Goal: Information Seeking & Learning: Learn about a topic

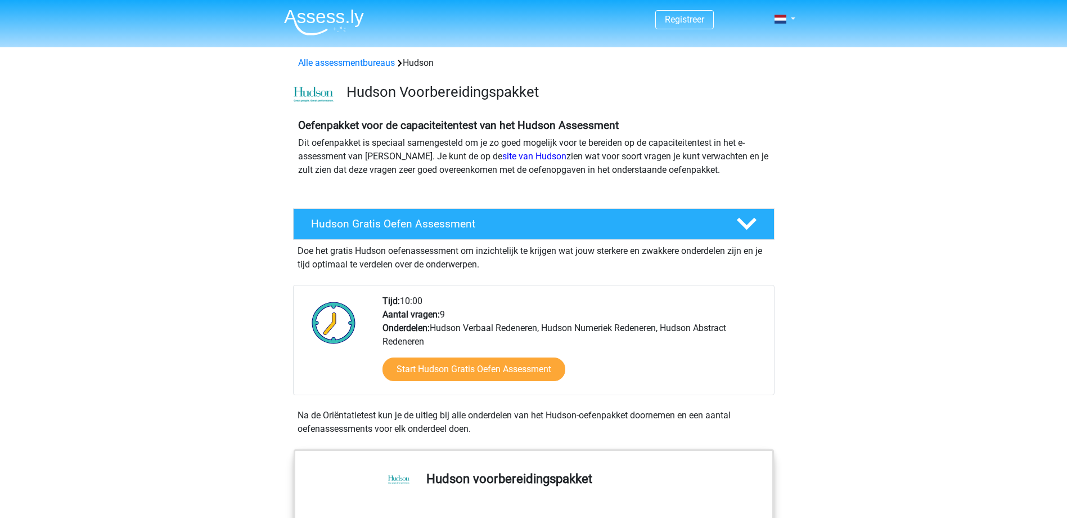
click at [795, 19] on div "Registreer Nederlands" at bounding box center [534, 20] width 534 height 37
click at [791, 19] on link at bounding box center [781, 19] width 23 height 14
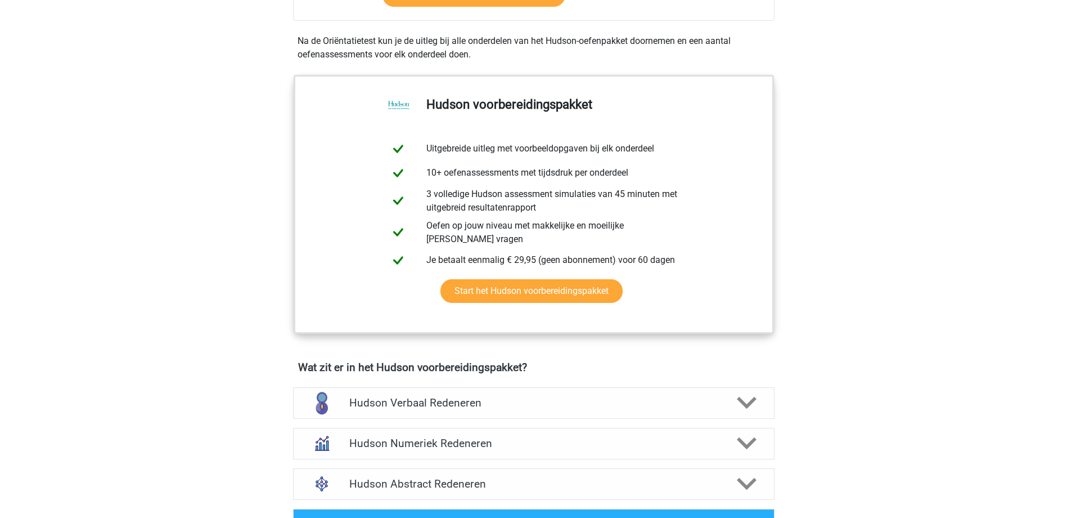
scroll to position [394, 0]
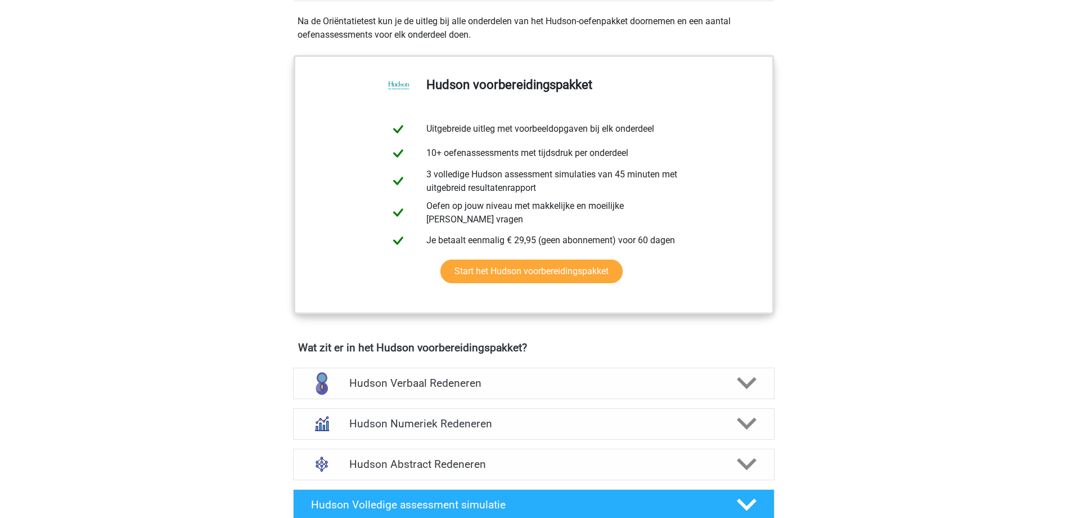
click at [440, 461] on h4 "Hudson Abstract Redeneren" at bounding box center [533, 463] width 368 height 13
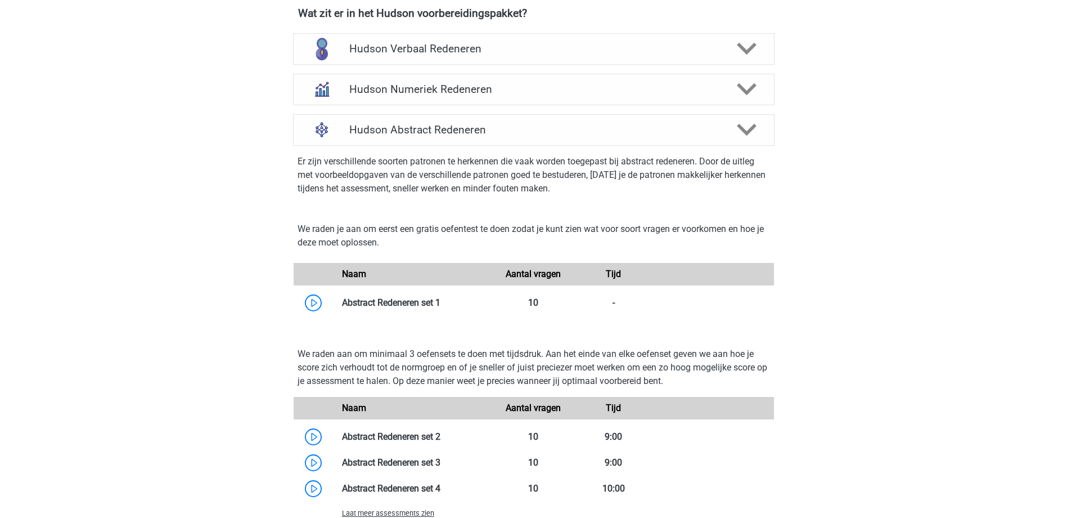
scroll to position [731, 0]
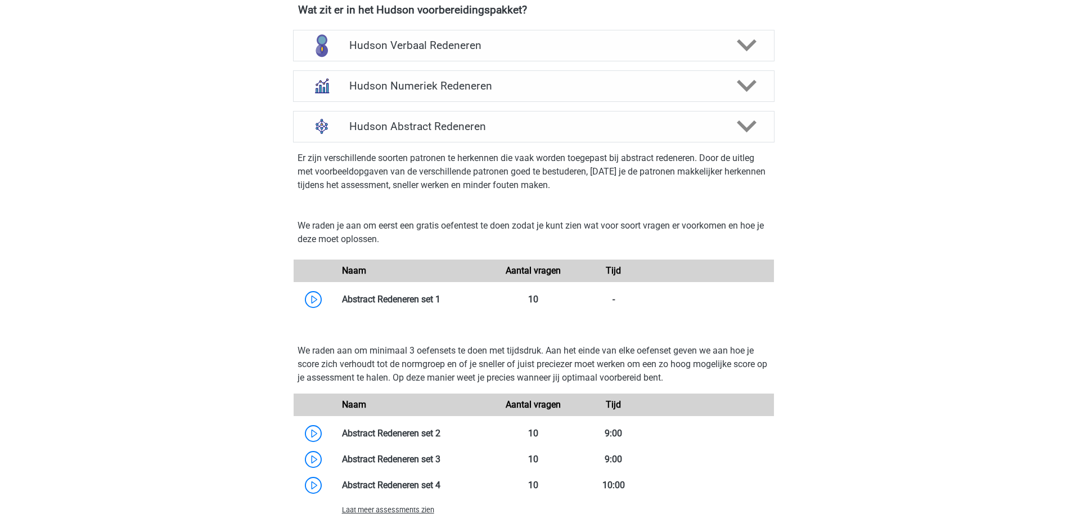
click at [440, 297] on link at bounding box center [440, 299] width 0 height 11
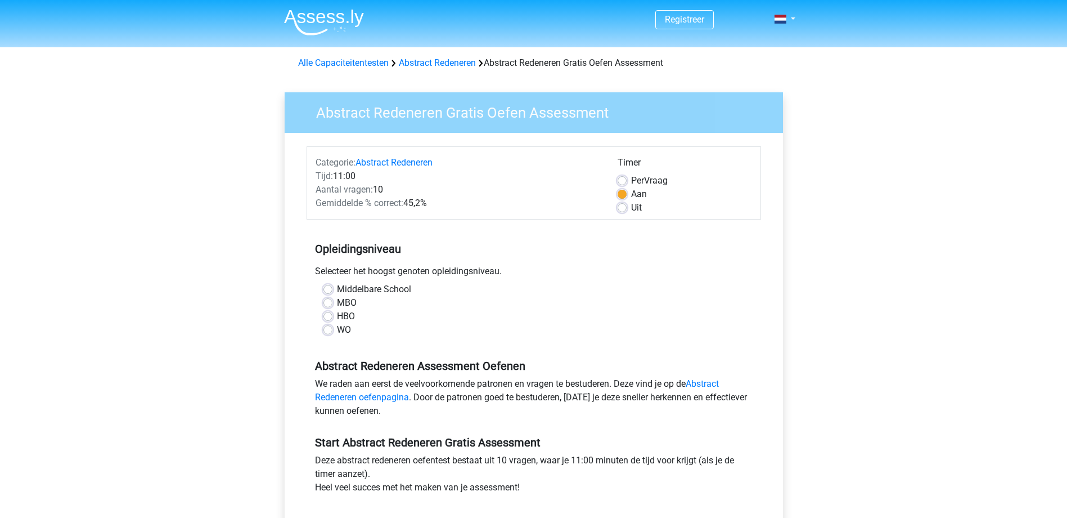
click at [337, 317] on label "HBO" at bounding box center [346, 316] width 18 height 14
click at [330, 317] on input "HBO" at bounding box center [327, 314] width 9 height 11
radio input "true"
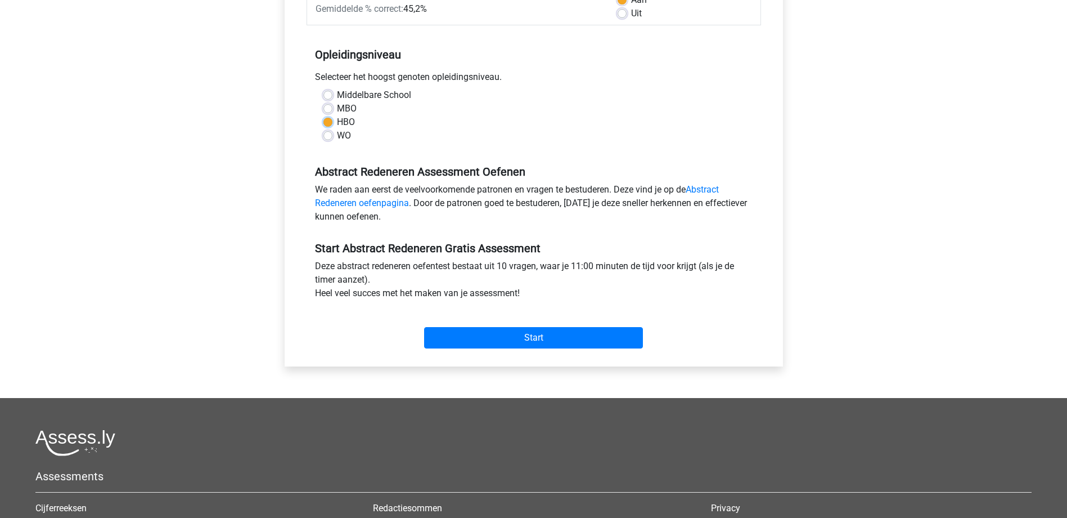
scroll to position [225, 0]
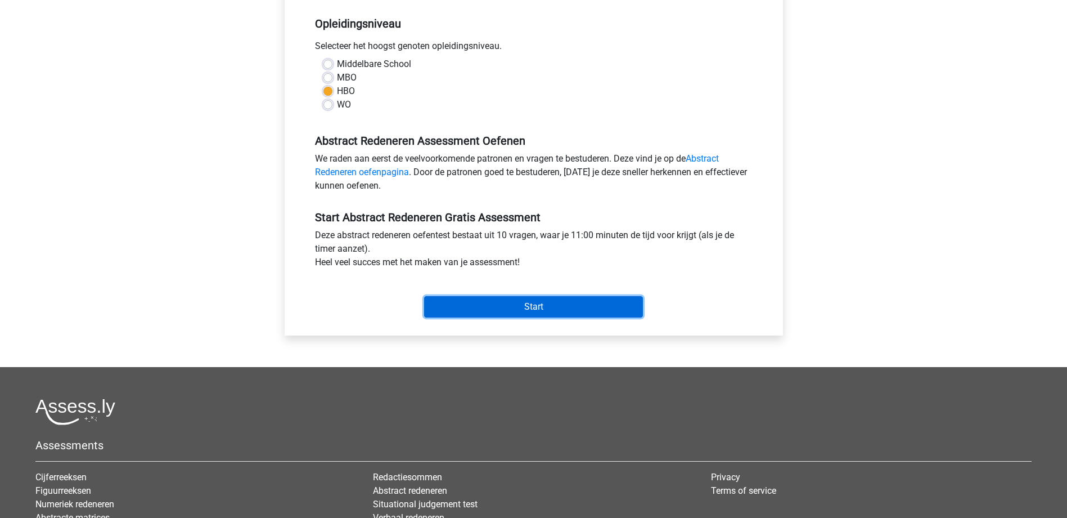
click at [513, 302] on input "Start" at bounding box center [533, 306] width 219 height 21
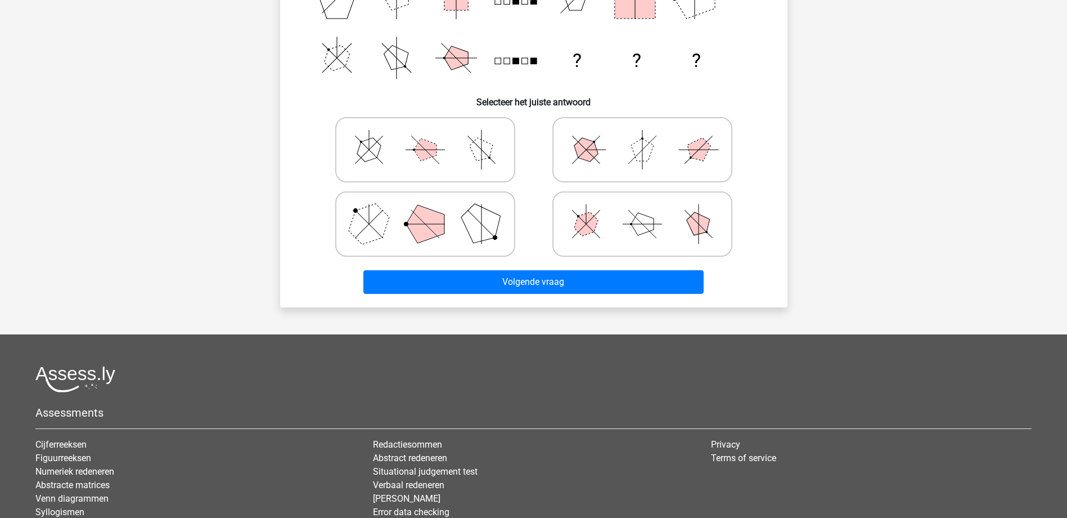
scroll to position [56, 0]
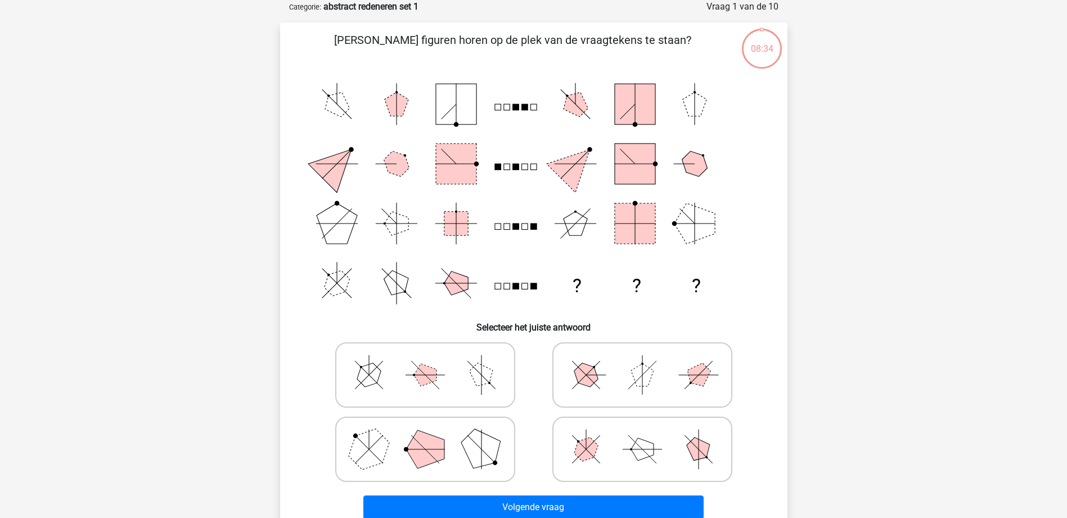
click at [439, 376] on icon at bounding box center [425, 375] width 169 height 56
click at [433, 361] on input "radio" at bounding box center [428, 356] width 7 height 7
radio input "true"
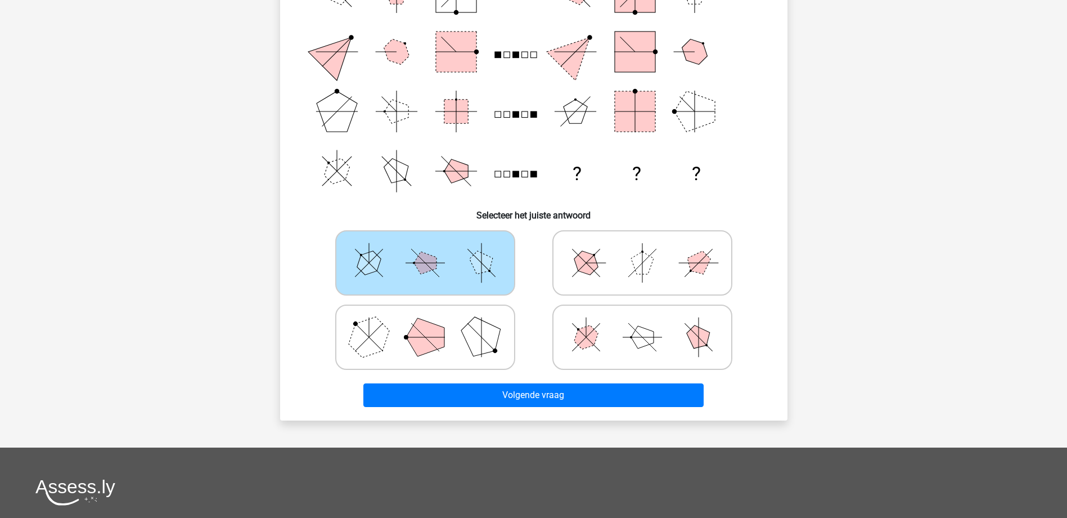
scroll to position [169, 0]
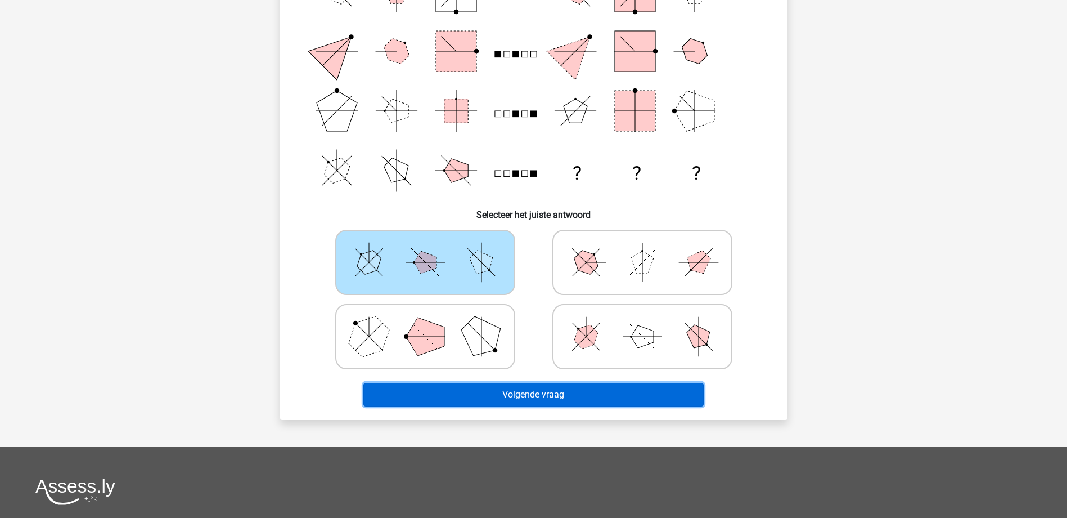
click at [566, 392] on button "Volgende vraag" at bounding box center [533, 395] width 340 height 24
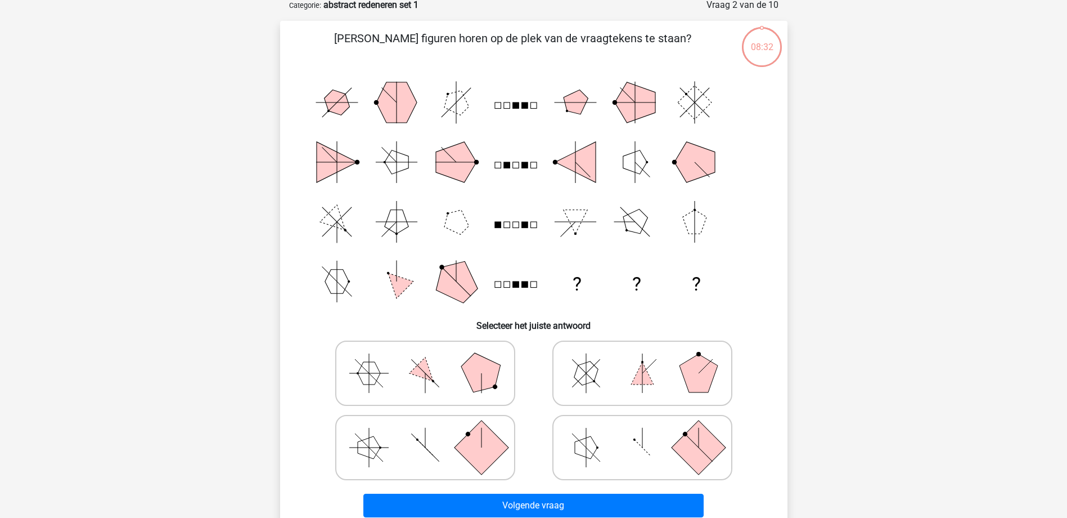
scroll to position [56, 0]
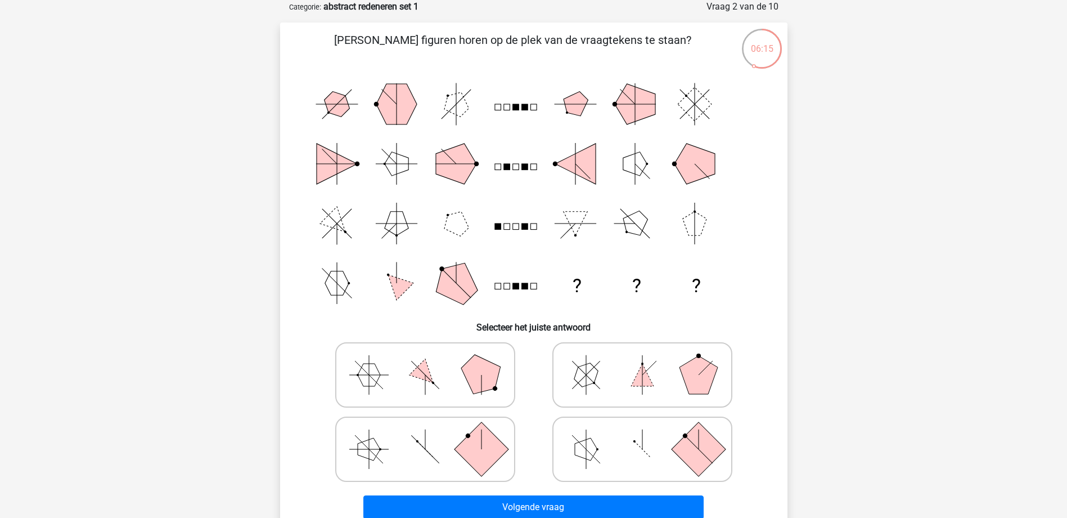
click at [470, 448] on rect at bounding box center [481, 448] width 54 height 54
click at [433, 435] on input "radio" at bounding box center [428, 431] width 7 height 7
radio input "true"
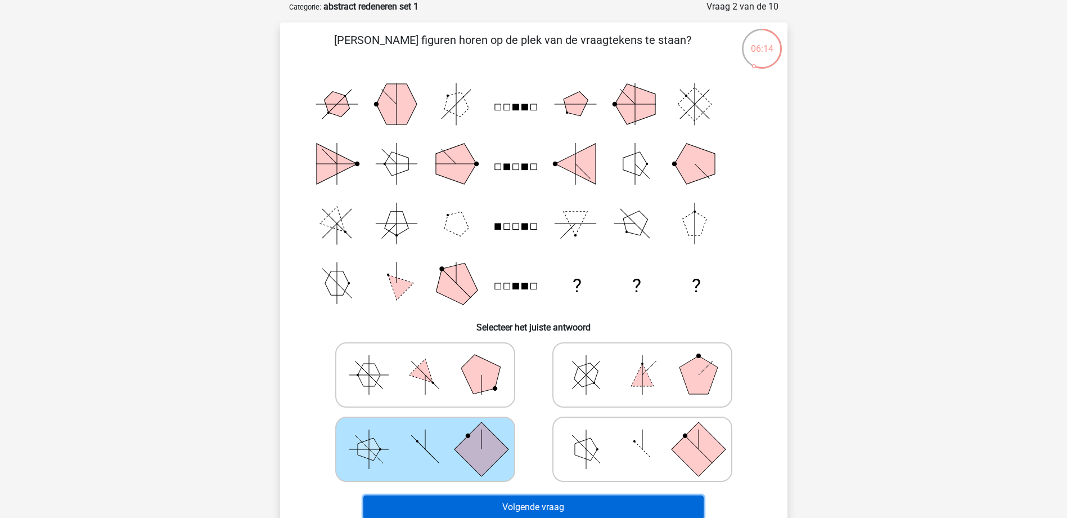
click at [505, 516] on button "Volgende vraag" at bounding box center [533, 507] width 340 height 24
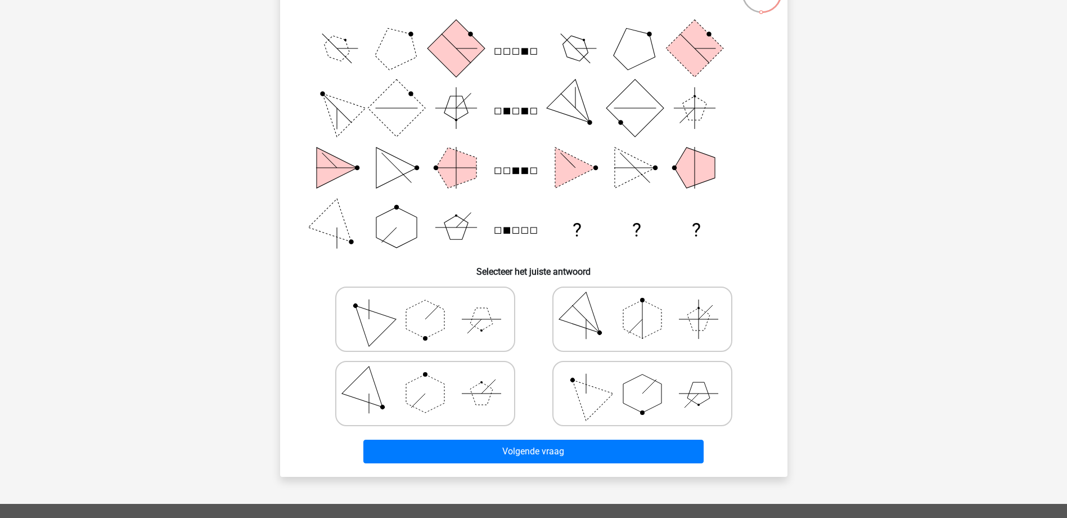
scroll to position [113, 0]
click at [637, 385] on polygon at bounding box center [642, 393] width 38 height 38
click at [642, 379] on input "radio" at bounding box center [645, 374] width 7 height 7
radio input "true"
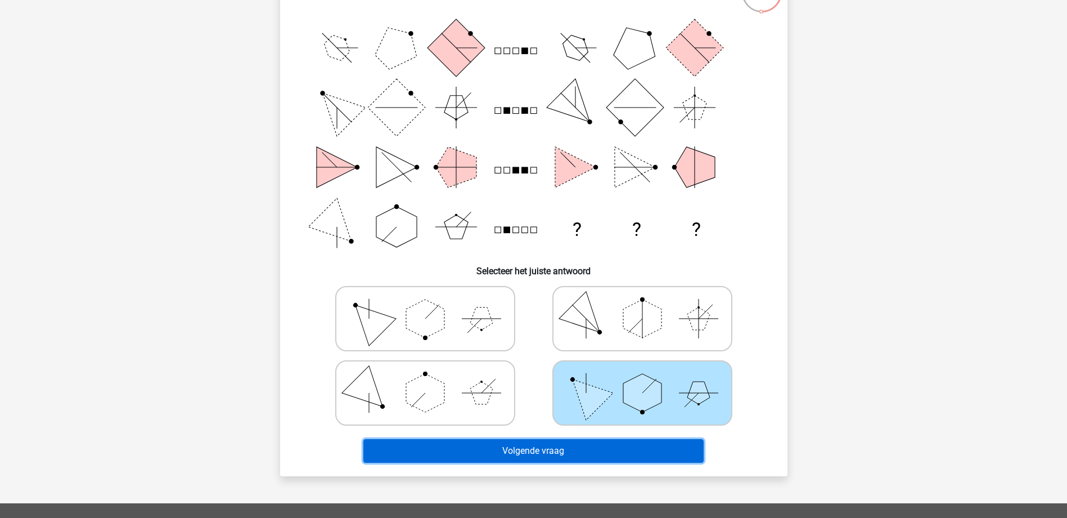
click at [524, 451] on button "Volgende vraag" at bounding box center [533, 451] width 340 height 24
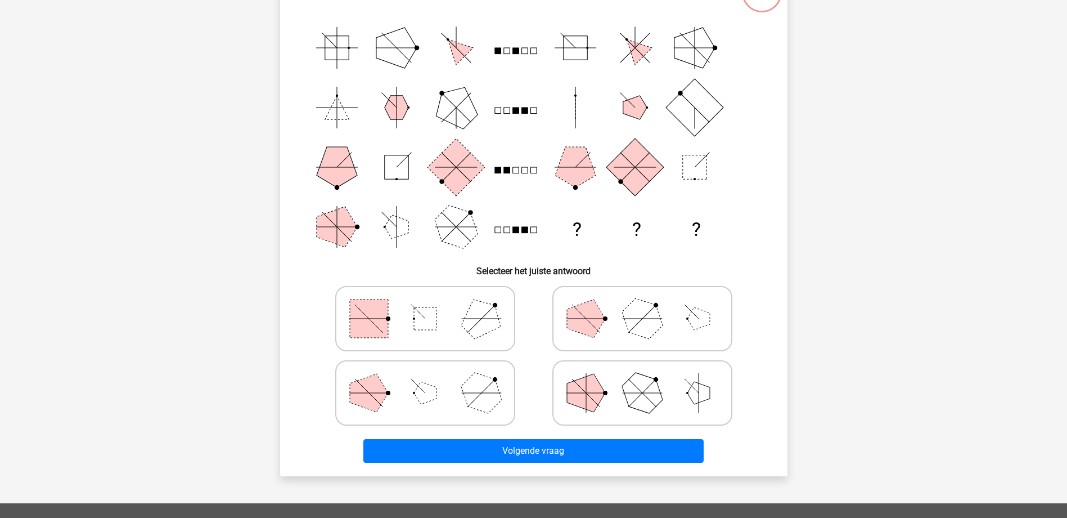
scroll to position [56, 0]
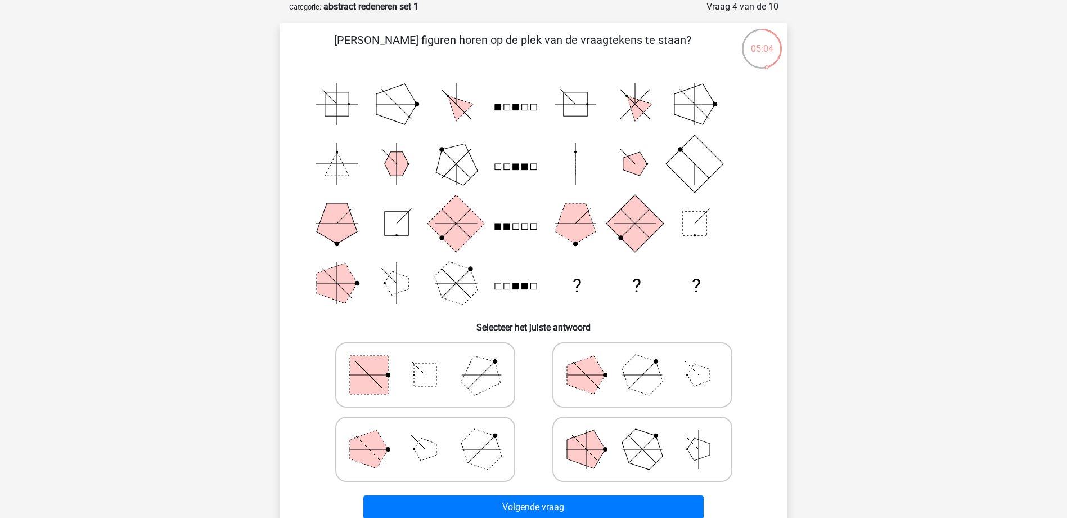
click at [398, 387] on icon at bounding box center [425, 375] width 169 height 56
click at [425, 361] on input "radio" at bounding box center [428, 356] width 7 height 7
radio input "true"
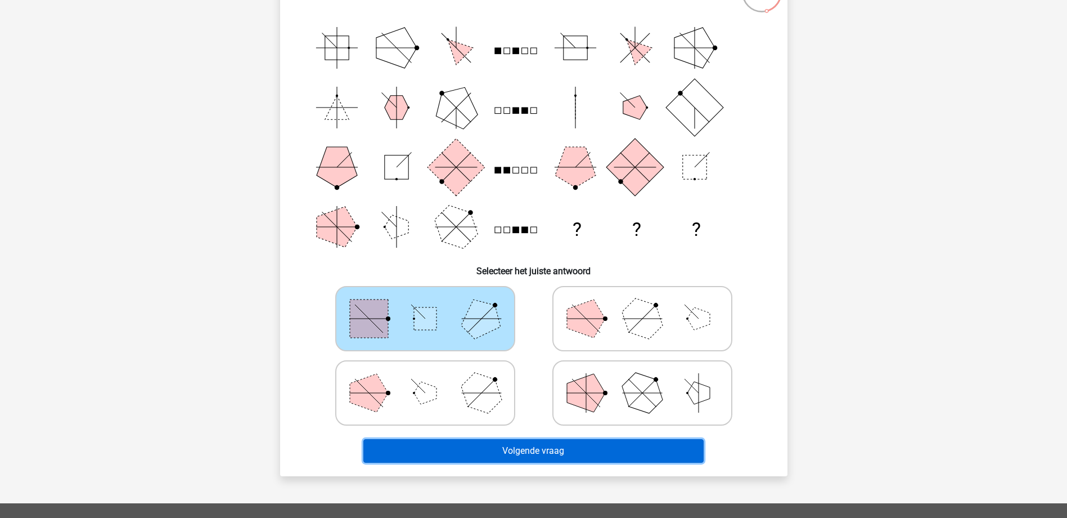
click at [534, 456] on button "Volgende vraag" at bounding box center [533, 451] width 340 height 24
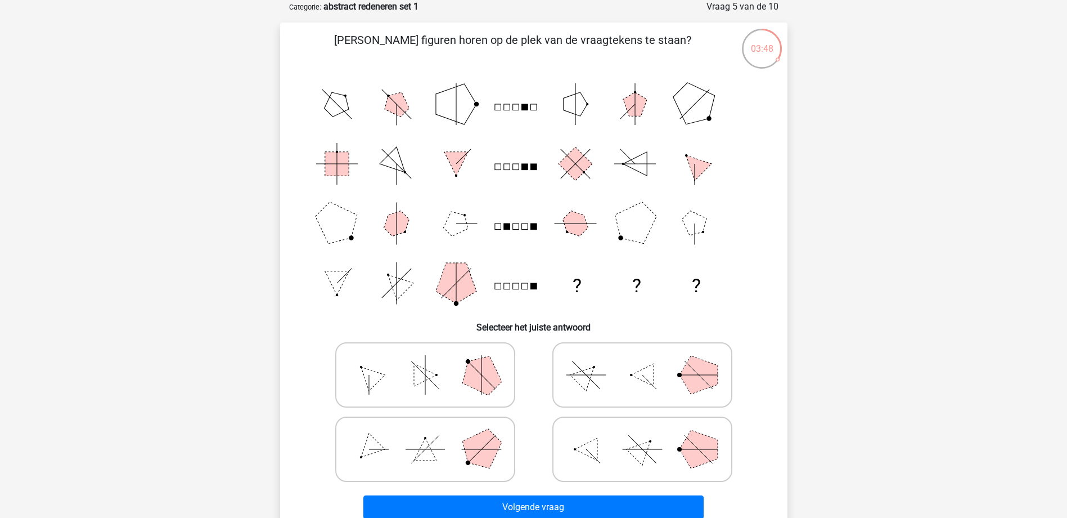
click at [473, 379] on polygon at bounding box center [481, 374] width 54 height 54
click at [433, 361] on input "radio" at bounding box center [428, 356] width 7 height 7
radio input "true"
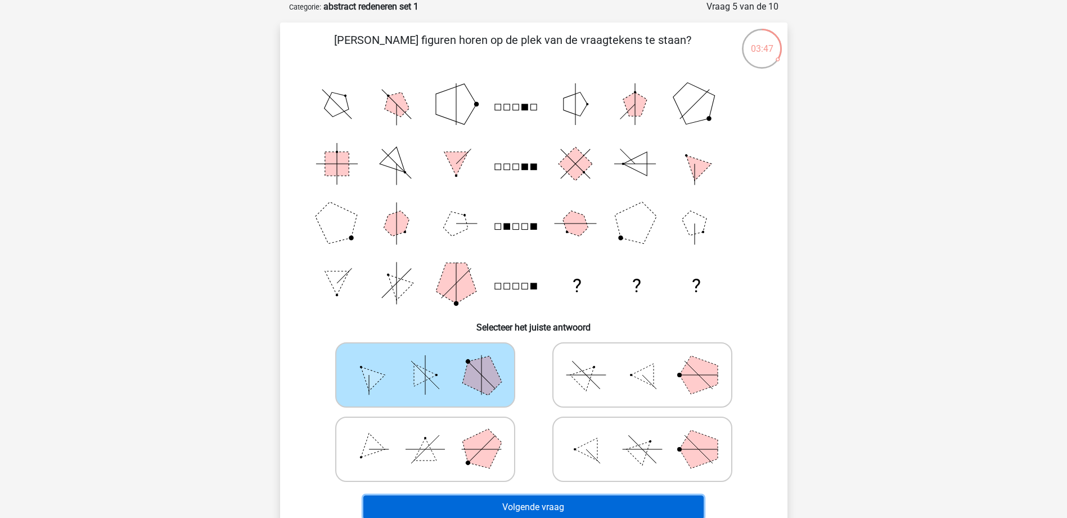
click at [546, 499] on button "Volgende vraag" at bounding box center [533, 507] width 340 height 24
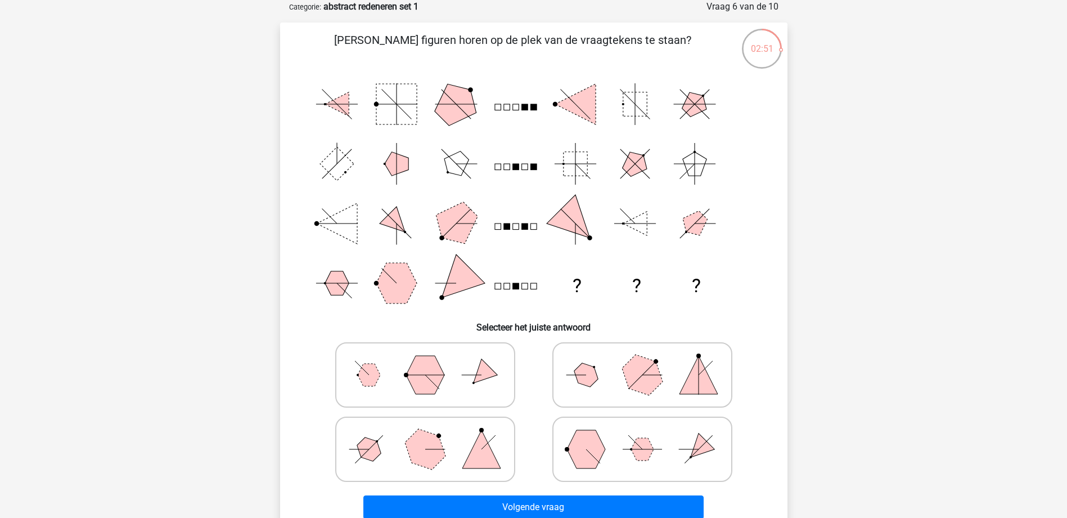
click at [621, 381] on icon at bounding box center [642, 375] width 169 height 56
click at [642, 361] on input "radio" at bounding box center [645, 356] width 7 height 7
radio input "true"
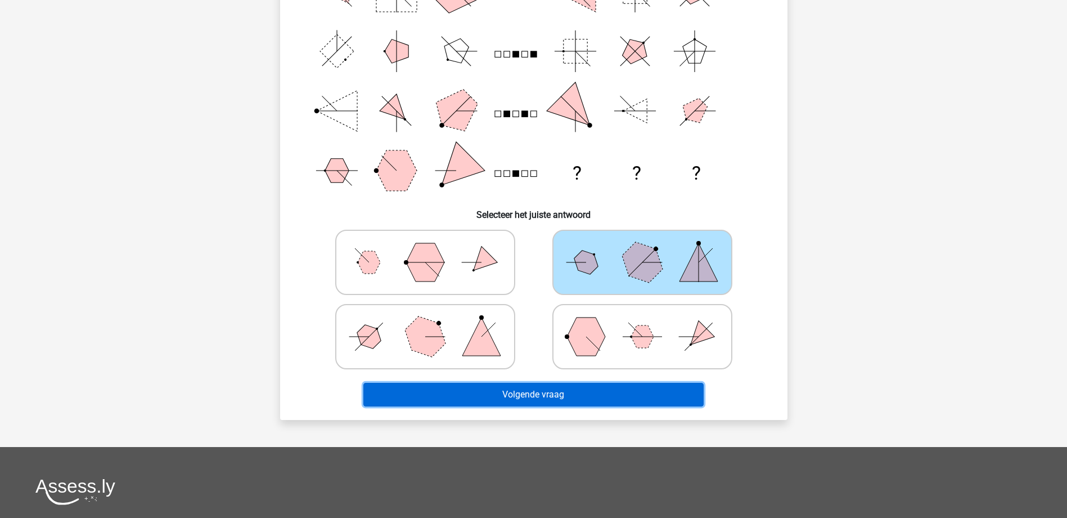
click at [623, 398] on button "Volgende vraag" at bounding box center [533, 395] width 340 height 24
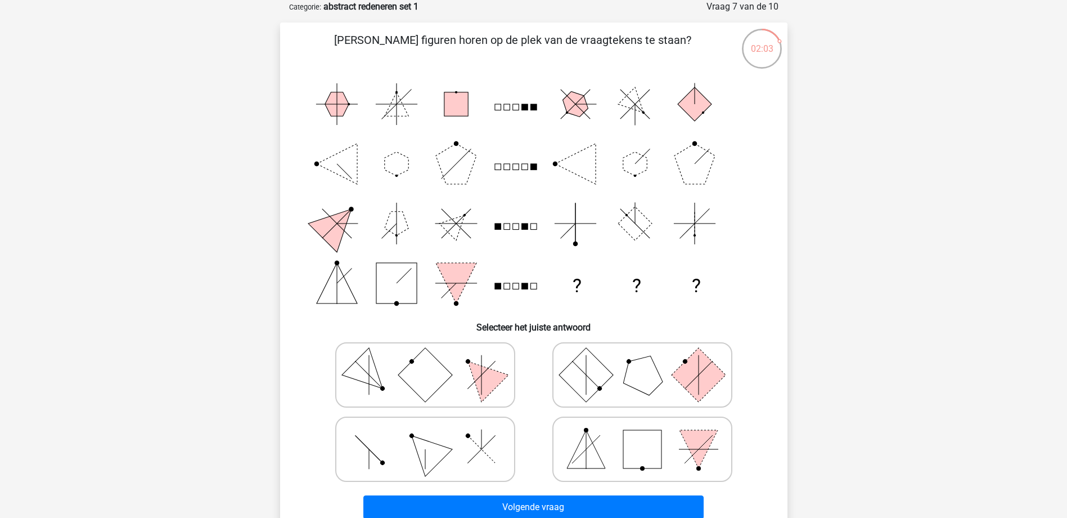
click at [474, 450] on icon at bounding box center [425, 449] width 169 height 56
click at [433, 435] on input "radio" at bounding box center [428, 431] width 7 height 7
radio input "true"
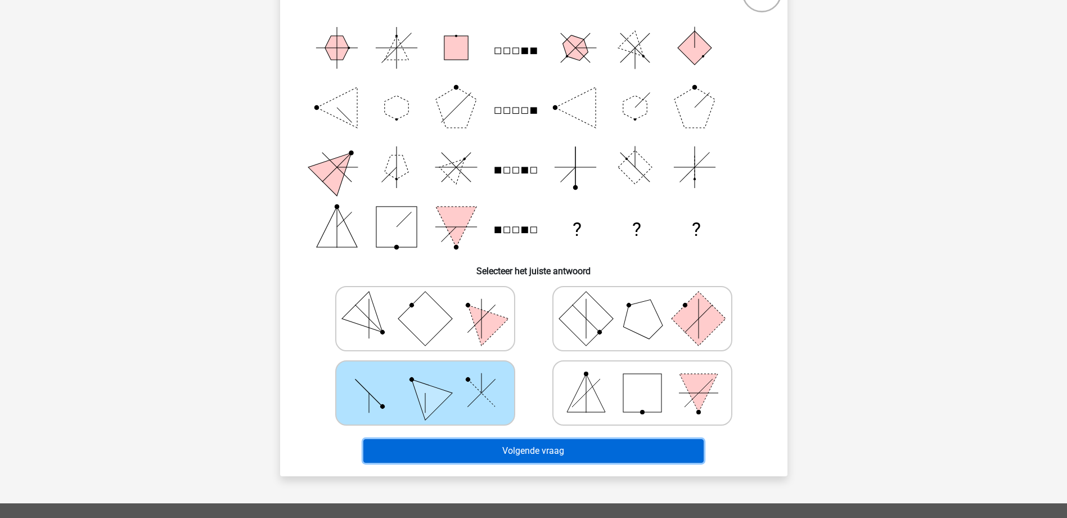
click at [554, 455] on button "Volgende vraag" at bounding box center [533, 451] width 340 height 24
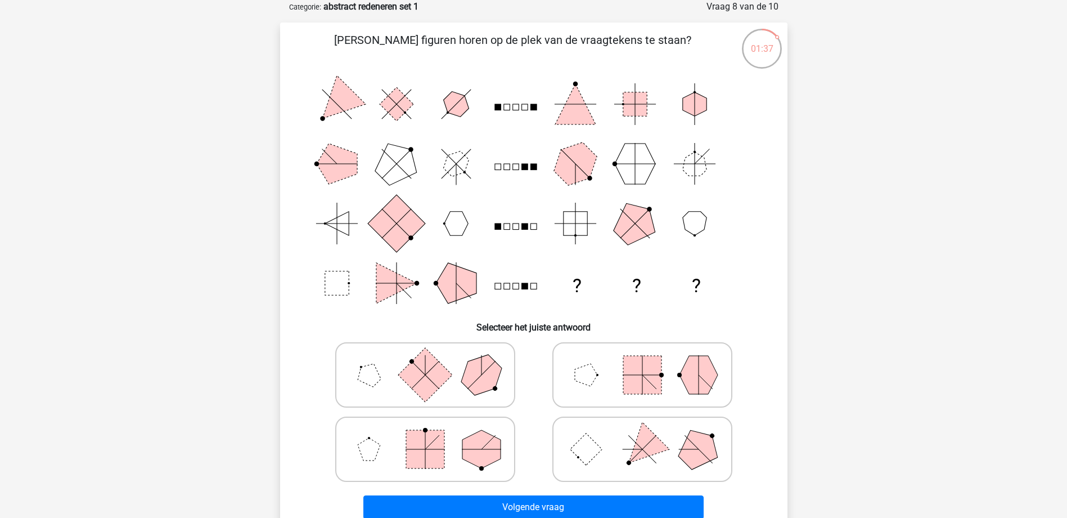
click at [632, 360] on rect at bounding box center [642, 375] width 38 height 38
click at [642, 360] on input "radio" at bounding box center [645, 356] width 7 height 7
radio input "true"
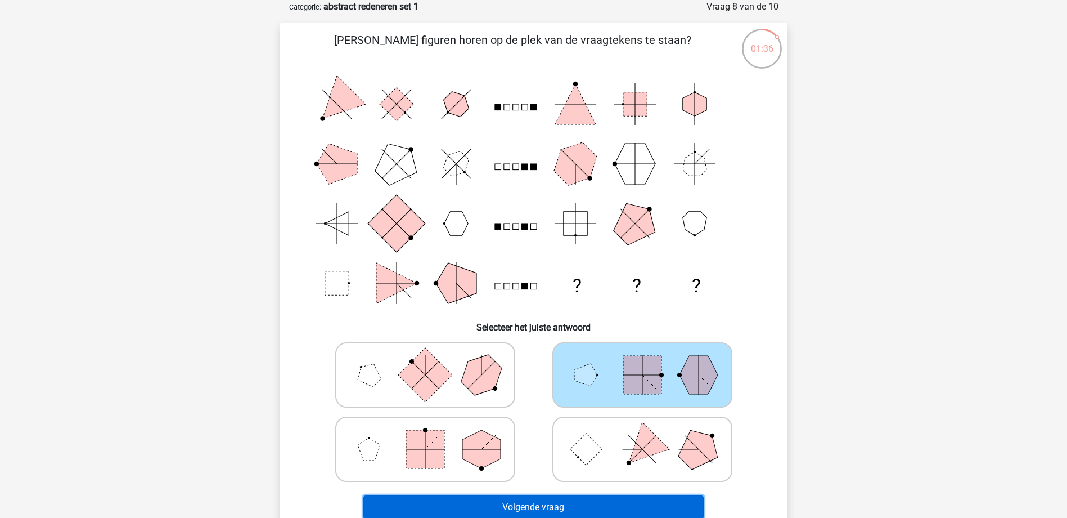
click at [608, 504] on button "Volgende vraag" at bounding box center [533, 507] width 340 height 24
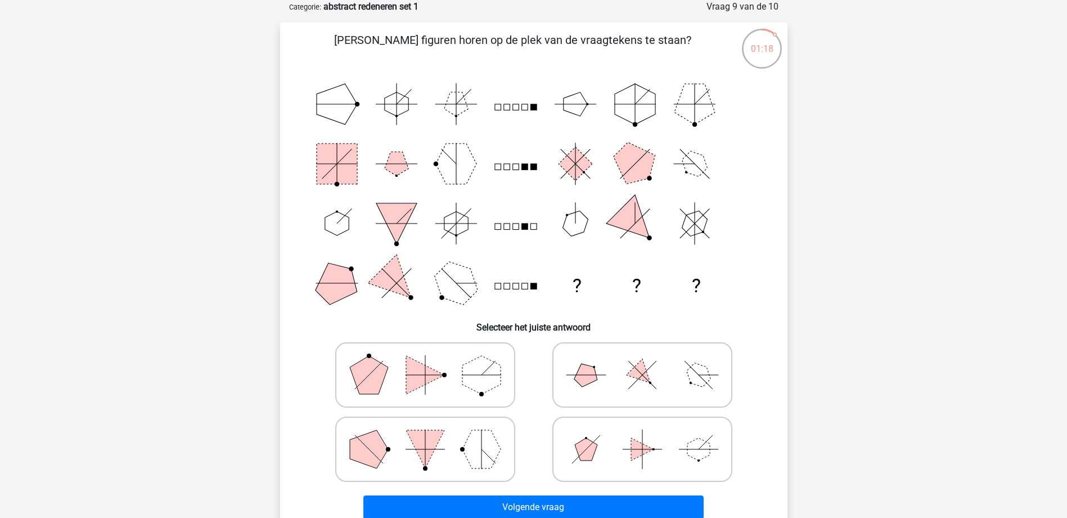
click at [608, 392] on icon at bounding box center [642, 375] width 169 height 56
click at [642, 361] on input "radio" at bounding box center [645, 356] width 7 height 7
radio input "true"
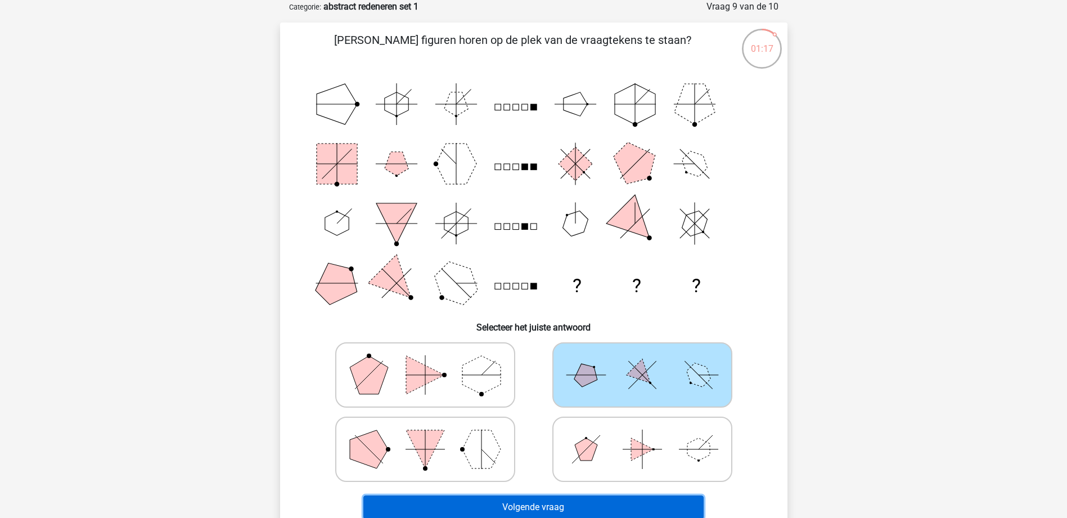
click at [602, 507] on button "Volgende vraag" at bounding box center [533, 507] width 340 height 24
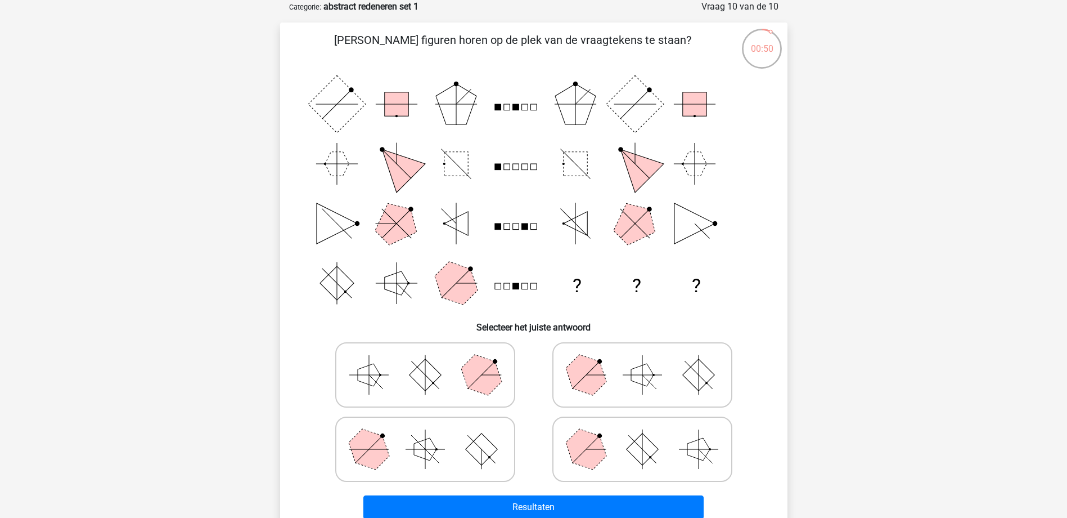
click at [609, 379] on icon at bounding box center [642, 375] width 169 height 56
click at [642, 361] on input "radio" at bounding box center [645, 356] width 7 height 7
radio input "true"
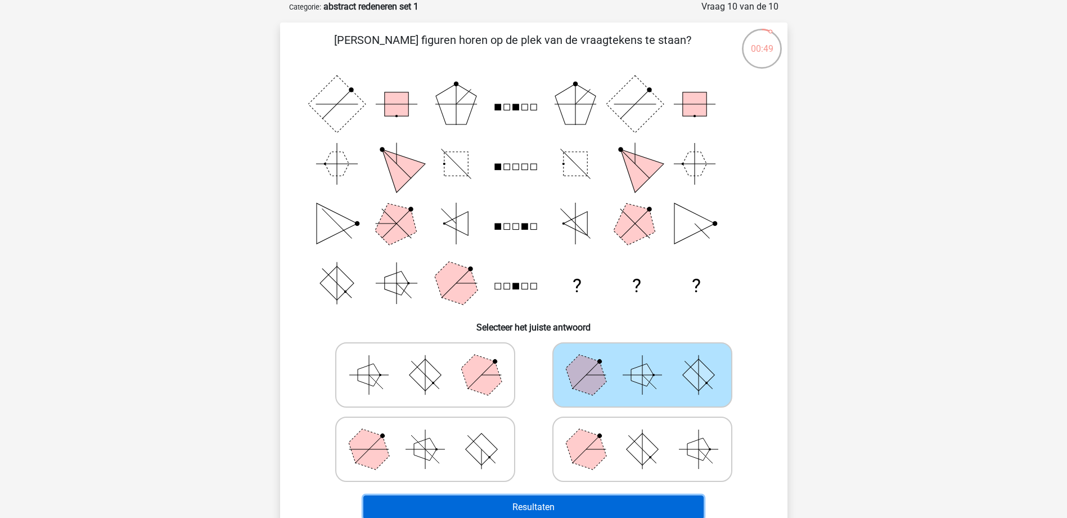
click at [619, 505] on button "Resultaten" at bounding box center [533, 507] width 340 height 24
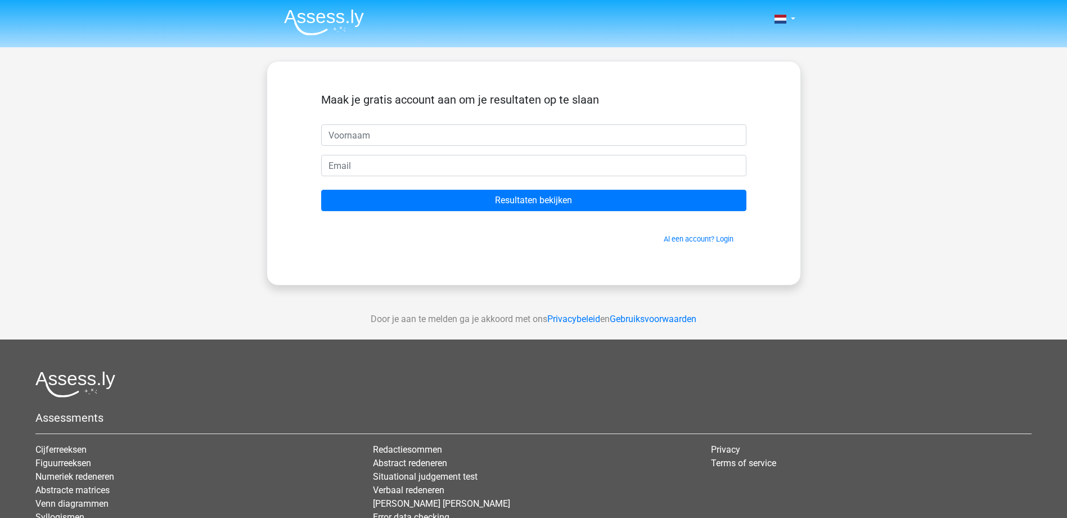
click at [572, 136] on input "text" at bounding box center [533, 134] width 425 height 21
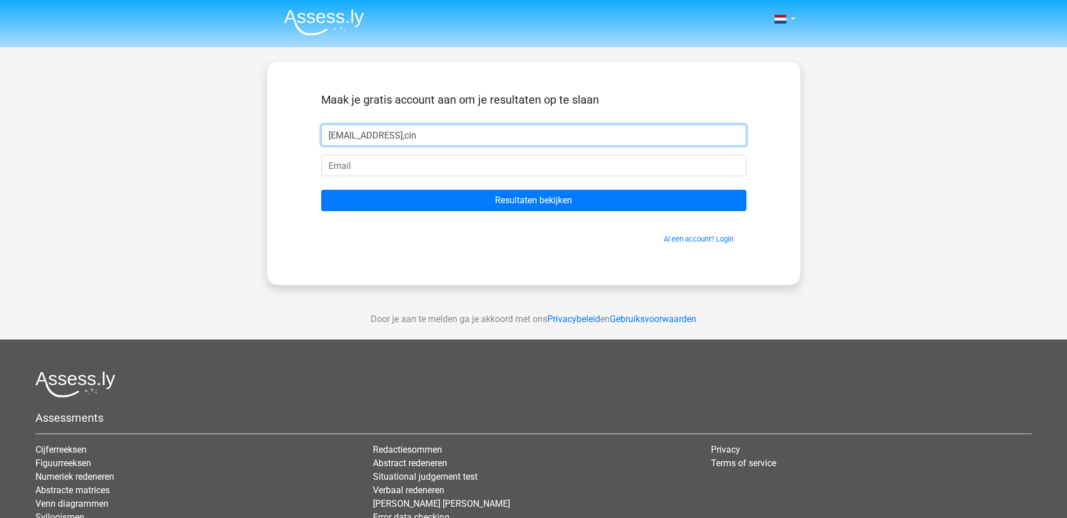
drag, startPoint x: 493, startPoint y: 132, endPoint x: 180, endPoint y: 141, distance: 312.9
click at [180, 141] on div "Nederlands English" at bounding box center [533, 318] width 1067 height 636
type input "juvbihi"
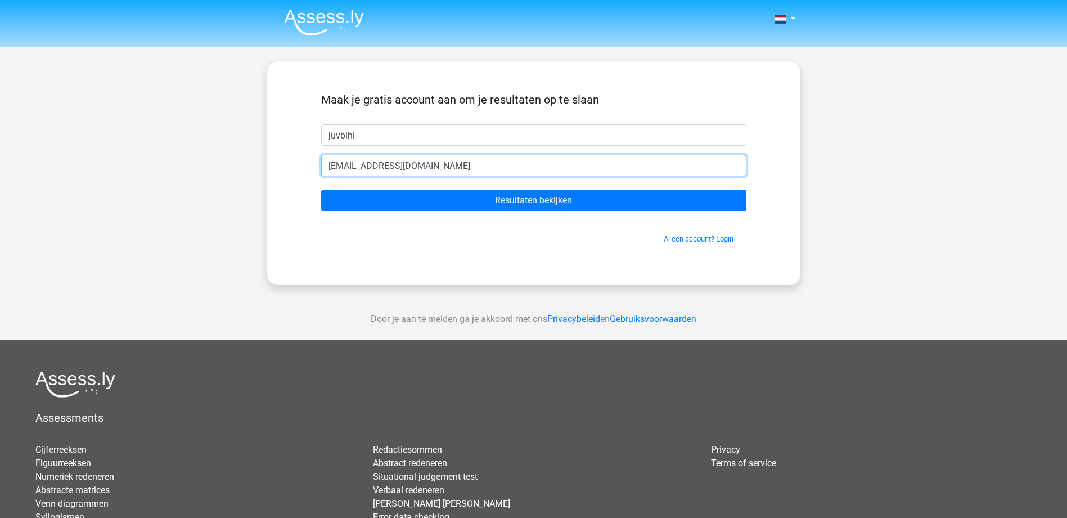
type input "[EMAIL_ADDRESS][DOMAIN_NAME]"
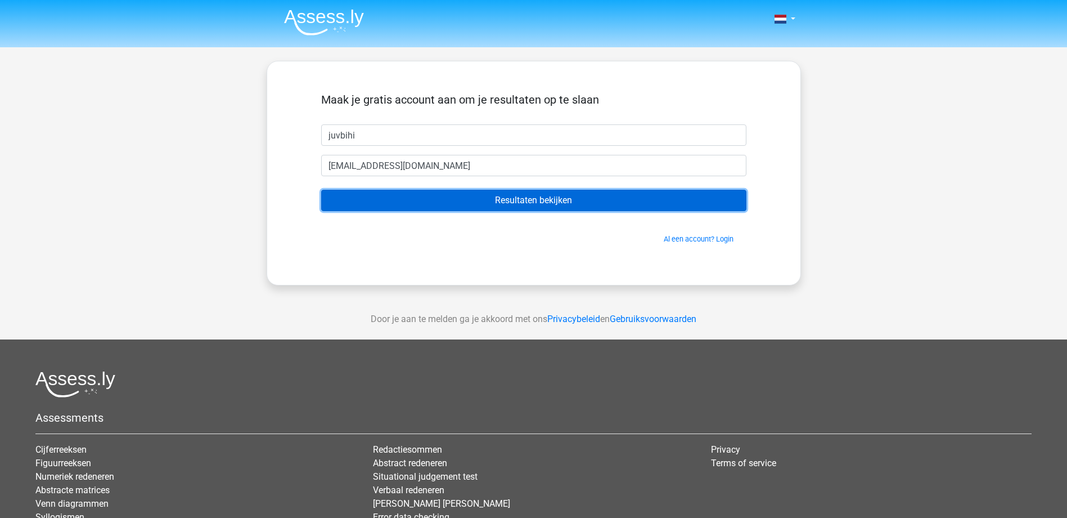
click at [440, 206] on input "Resultaten bekijken" at bounding box center [533, 200] width 425 height 21
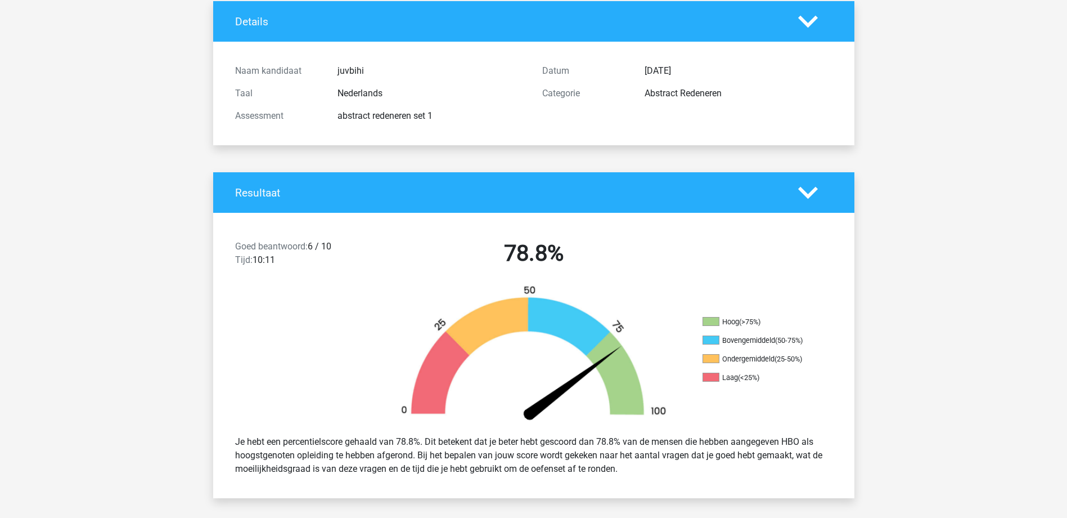
scroll to position [56, 0]
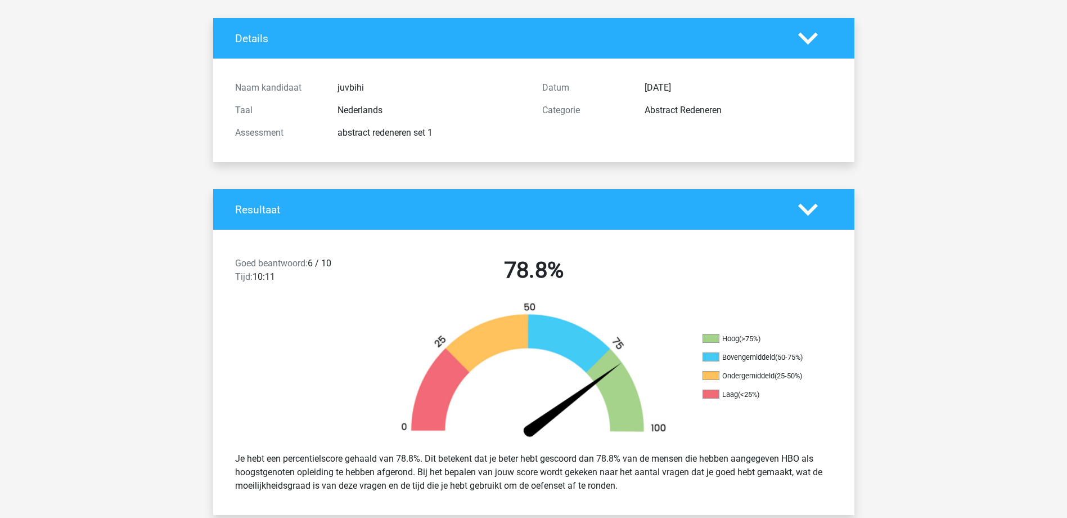
click at [814, 42] on icon at bounding box center [808, 39] width 20 height 20
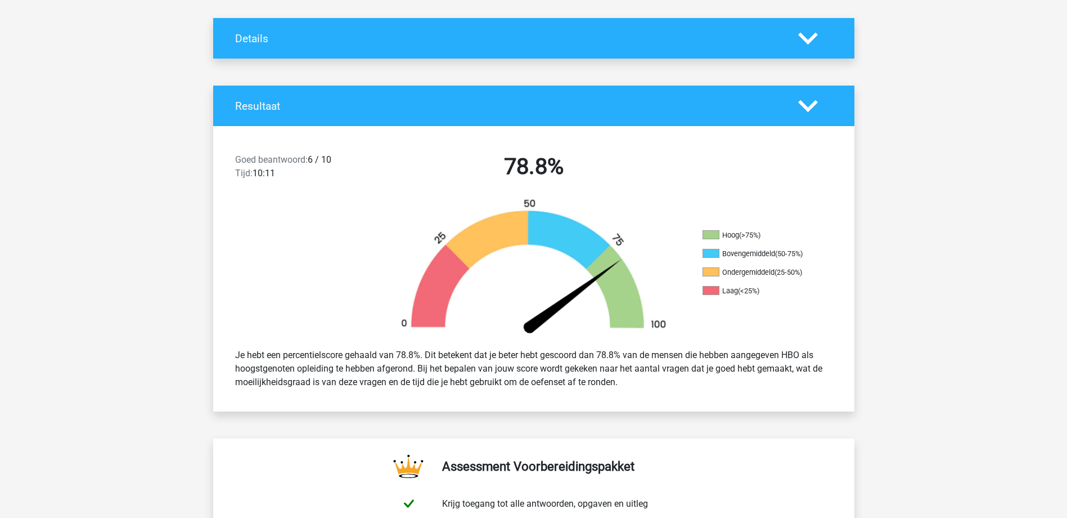
click at [814, 42] on icon at bounding box center [808, 39] width 20 height 20
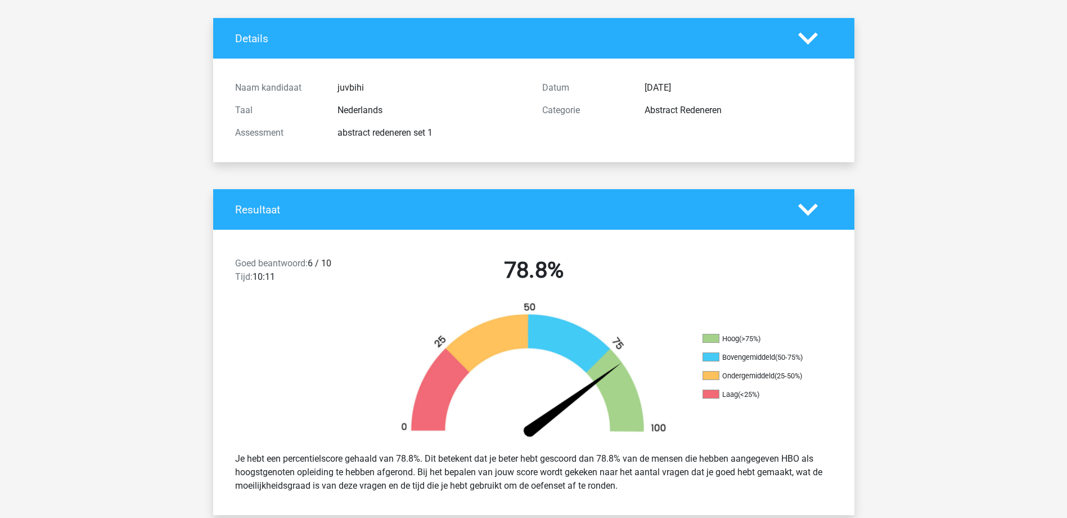
click at [819, 205] on div at bounding box center [815, 210] width 51 height 20
click at [812, 206] on icon at bounding box center [808, 210] width 20 height 20
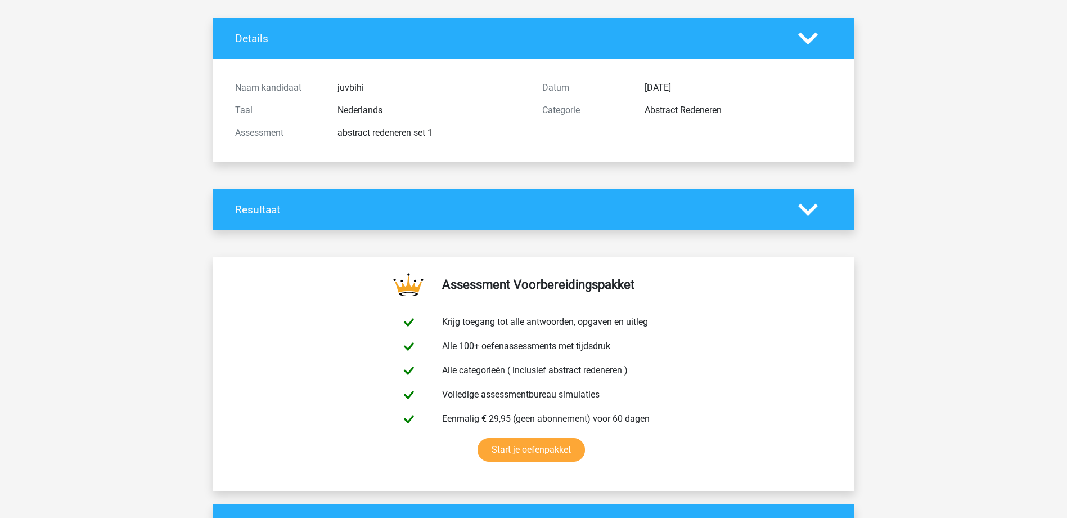
click at [812, 206] on icon at bounding box center [808, 210] width 20 height 20
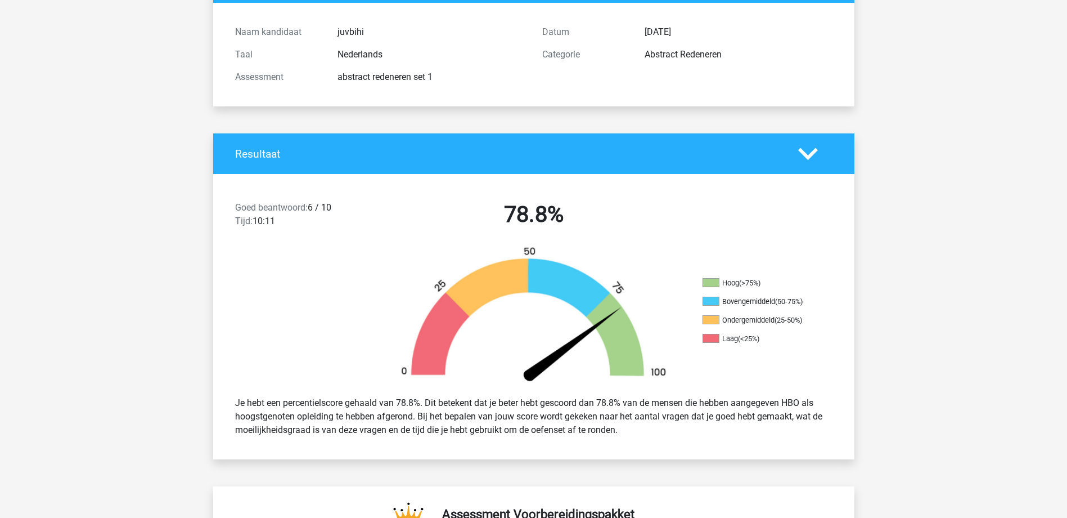
scroll to position [113, 0]
drag, startPoint x: 235, startPoint y: 402, endPoint x: 647, endPoint y: 428, distance: 413.7
click at [647, 428] on div "Je hebt een percentielscore gehaald van 78.8%. Dit betekent dat je beter hebt g…" at bounding box center [534, 416] width 614 height 50
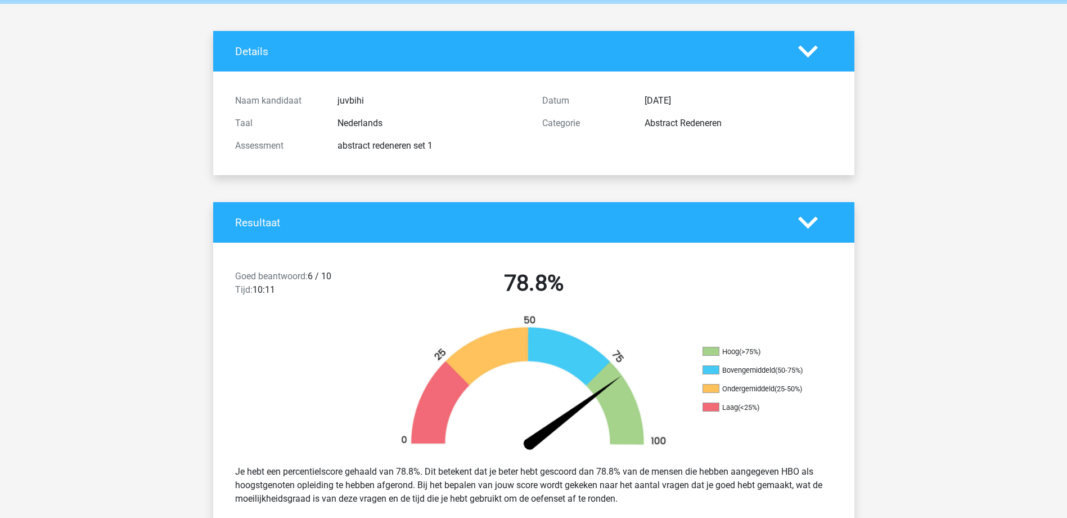
scroll to position [0, 0]
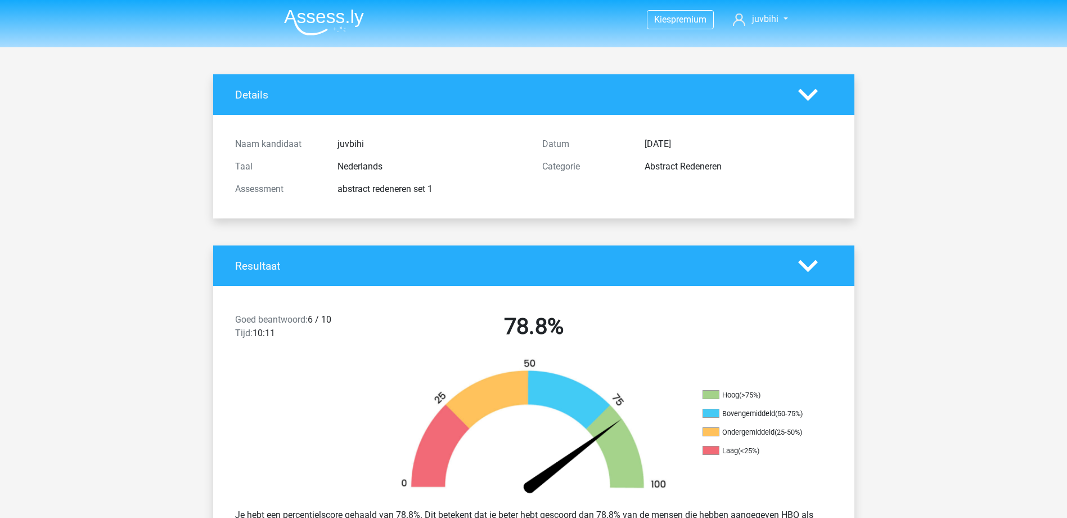
click at [331, 17] on img at bounding box center [324, 22] width 80 height 26
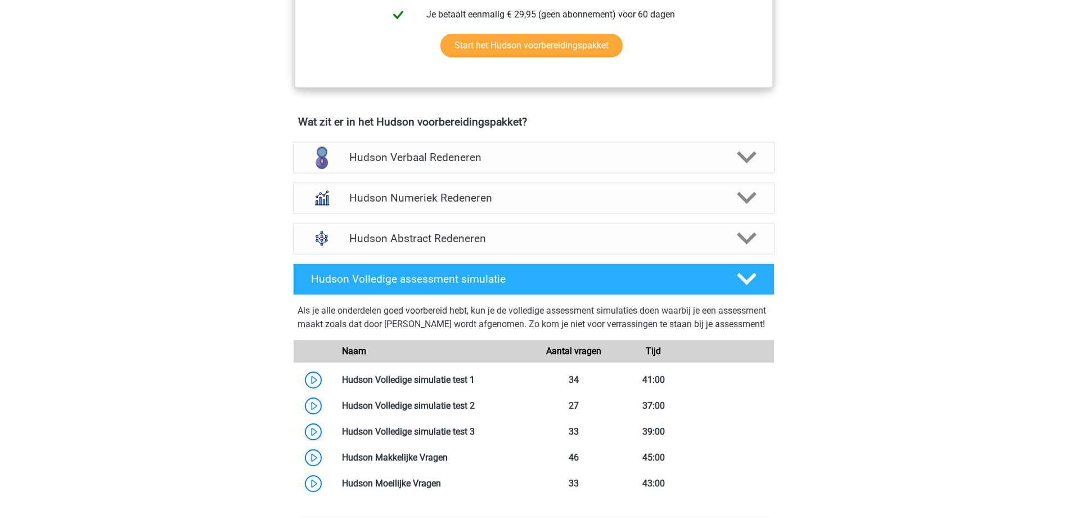
scroll to position [619, 0]
click at [430, 237] on h4 "Hudson Abstract Redeneren" at bounding box center [533, 238] width 368 height 13
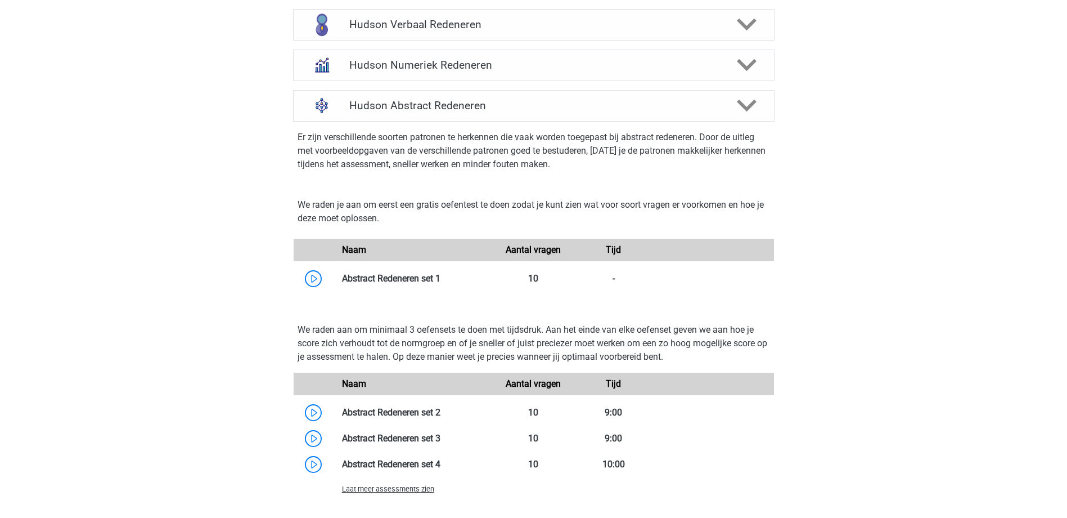
scroll to position [788, 0]
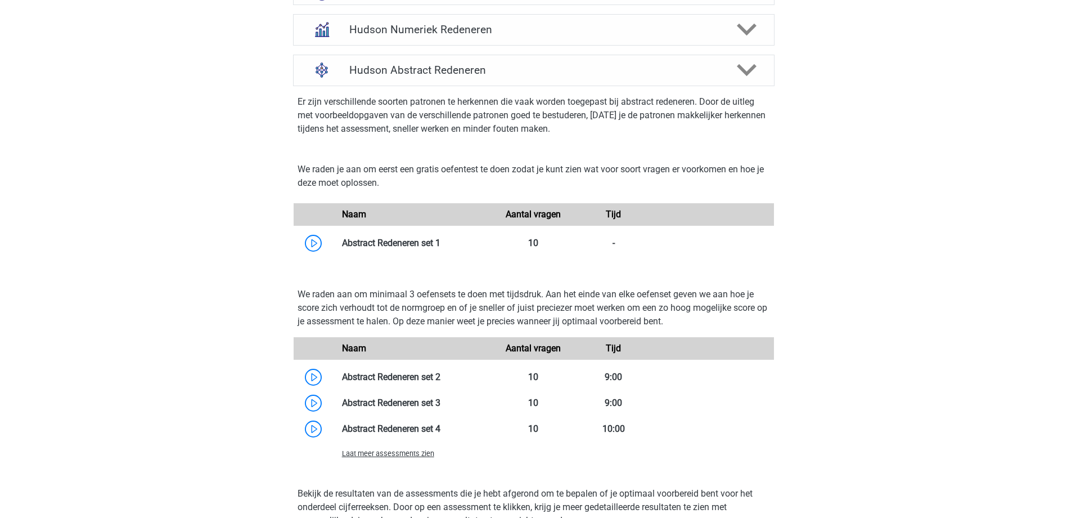
click at [440, 371] on link at bounding box center [440, 376] width 0 height 11
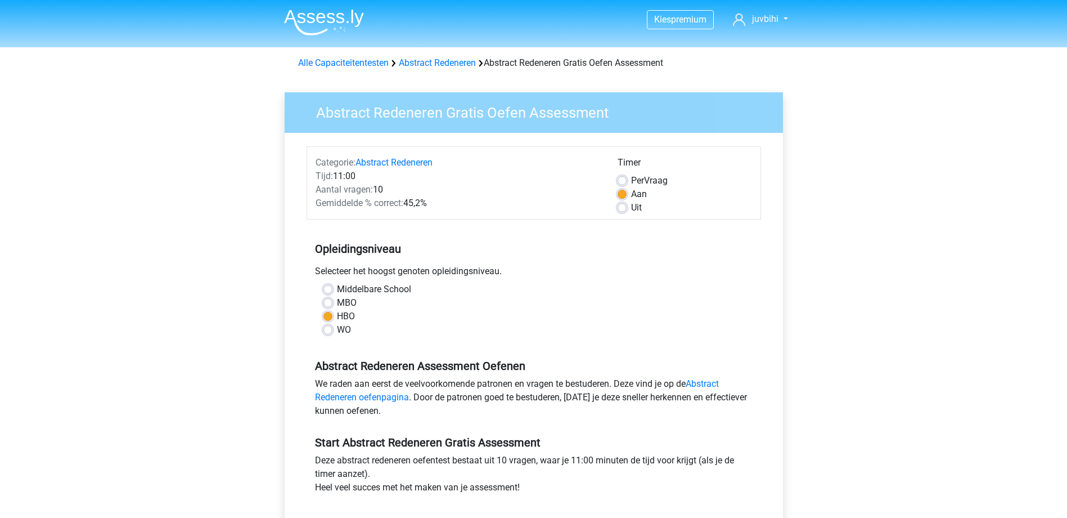
scroll to position [225, 0]
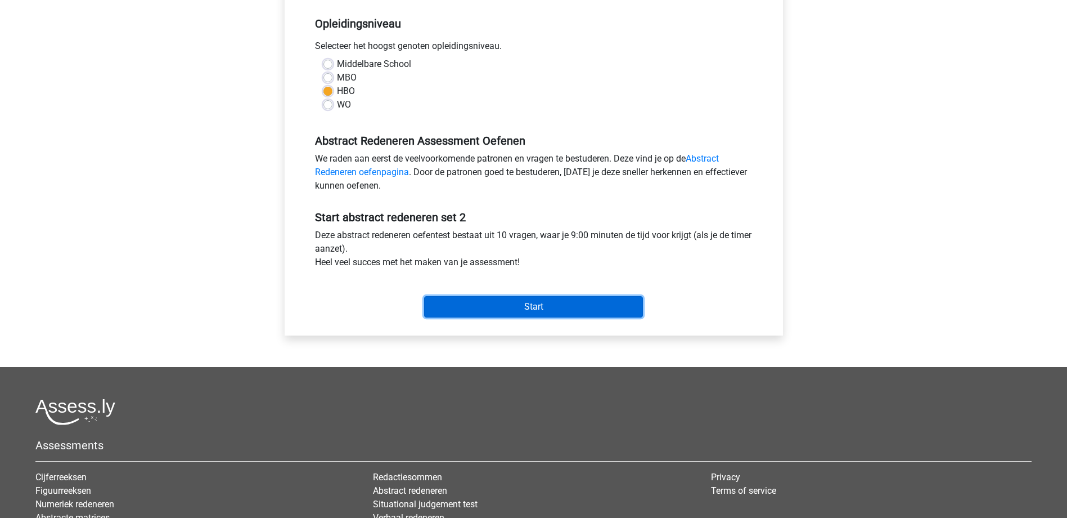
click at [518, 304] on input "Start" at bounding box center [533, 306] width 219 height 21
